Goal: Transaction & Acquisition: Purchase product/service

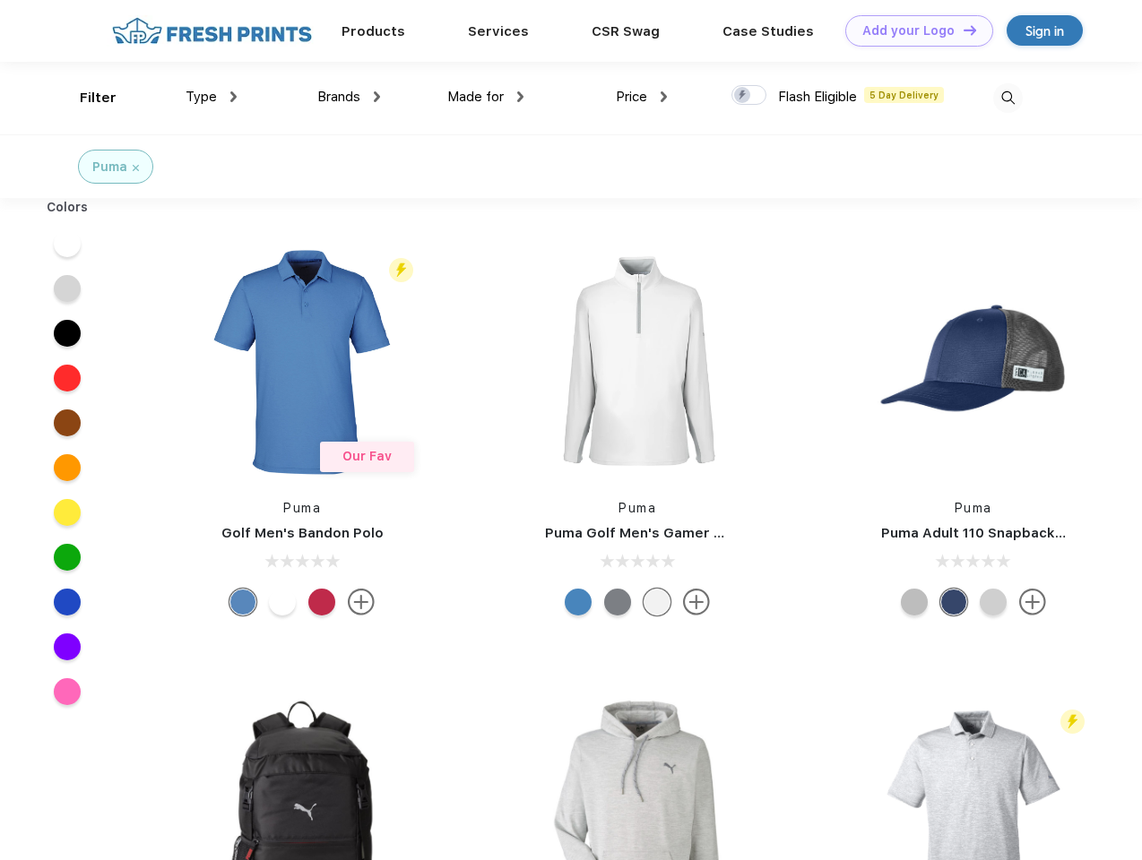
click at [912, 30] on link "Add your Logo Design Tool" at bounding box center [919, 30] width 148 height 31
click at [0, 0] on div "Design Tool" at bounding box center [0, 0] width 0 height 0
click at [962, 30] on link "Add your Logo Design Tool" at bounding box center [919, 30] width 148 height 31
click at [86, 98] on div "Filter" at bounding box center [98, 98] width 37 height 21
click at [212, 97] on span "Type" at bounding box center [201, 97] width 31 height 16
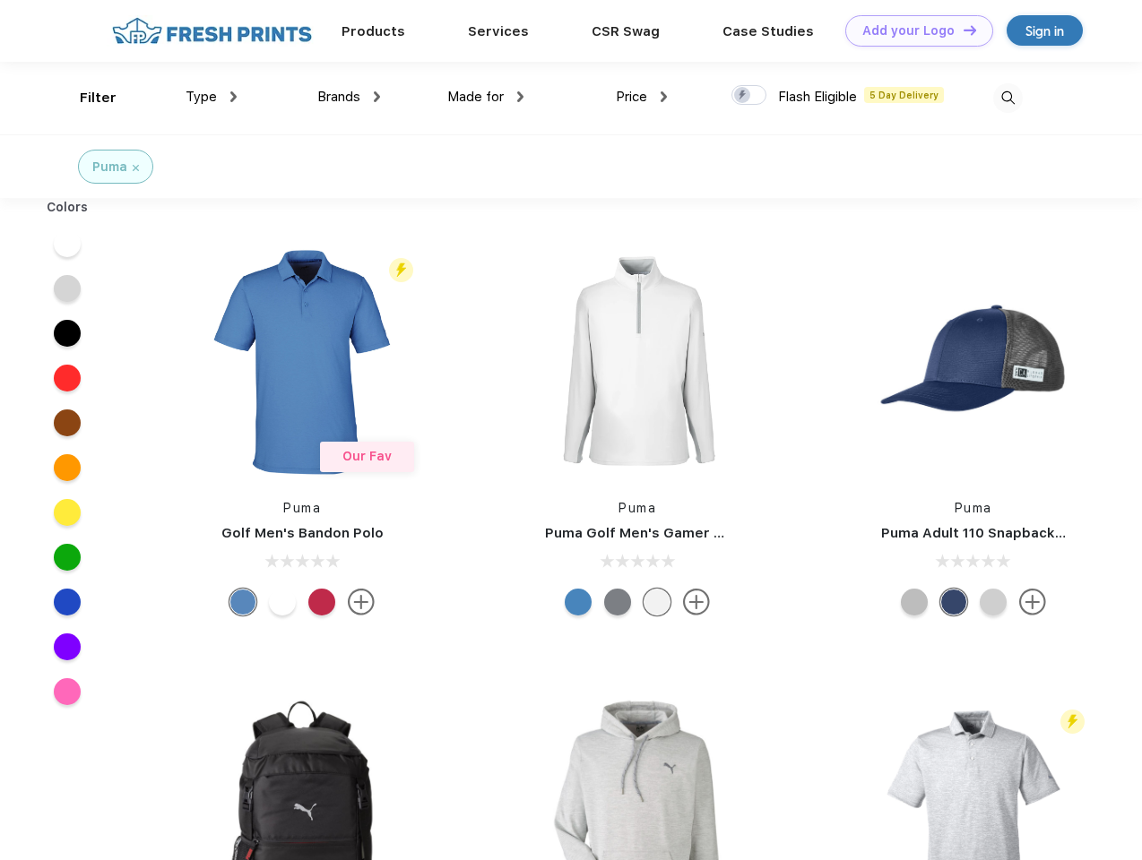
click at [349, 97] on span "Brands" at bounding box center [338, 97] width 43 height 16
click at [486, 97] on span "Made for" at bounding box center [475, 97] width 56 height 16
click at [642, 97] on span "Price" at bounding box center [631, 97] width 31 height 16
click at [749, 96] on div at bounding box center [748, 95] width 35 height 20
click at [743, 96] on input "checkbox" at bounding box center [737, 90] width 12 height 12
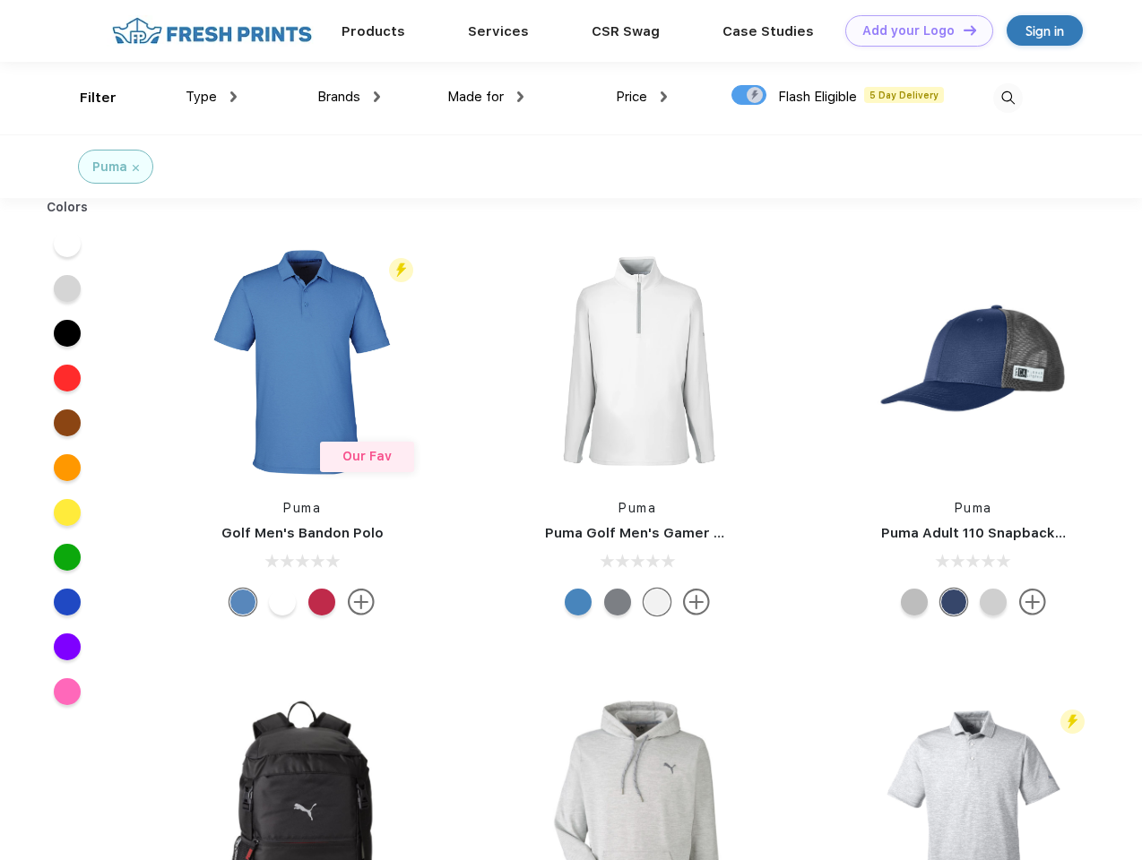
click at [1007, 98] on img at bounding box center [1008, 98] width 30 height 30
